Goal: Information Seeking & Learning: Learn about a topic

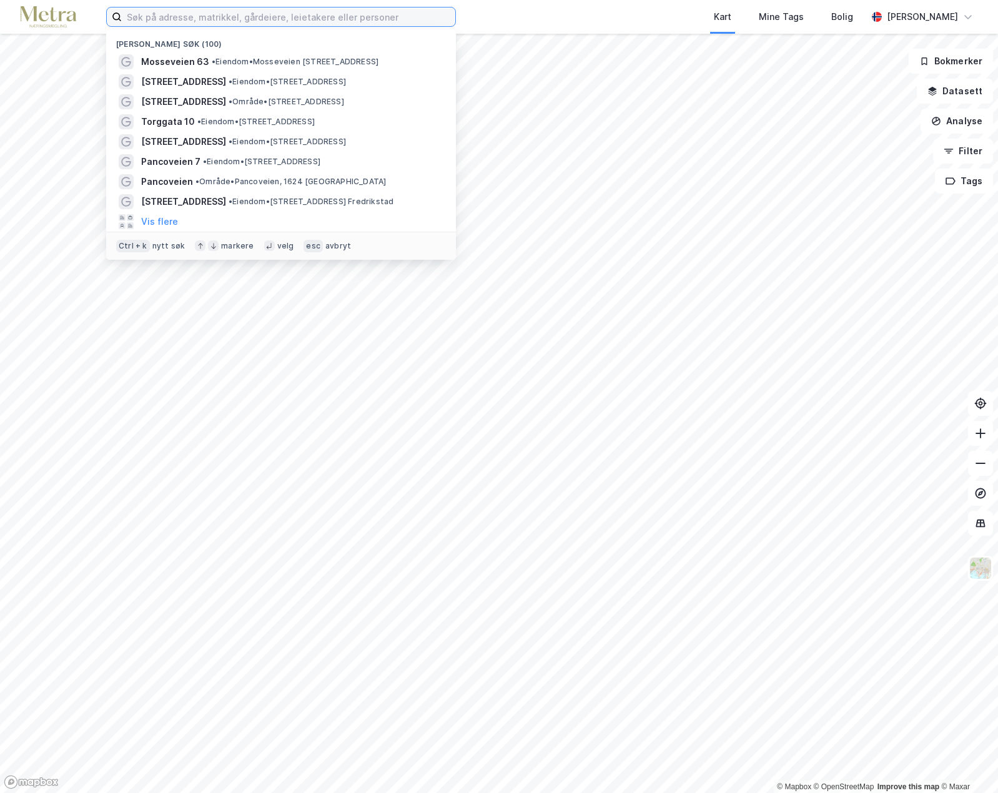
click at [169, 19] on input at bounding box center [289, 16] width 334 height 19
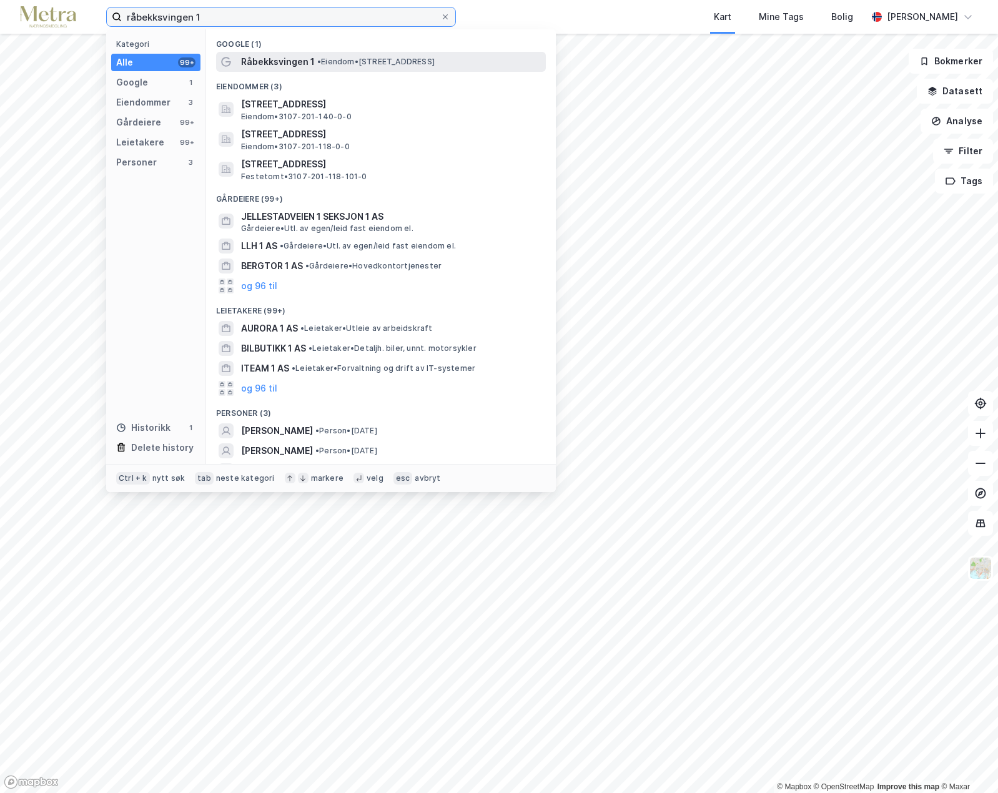
type input "råbekksvingen 1"
click at [287, 60] on span "Råbekksvingen 1" at bounding box center [278, 61] width 74 height 15
